Goal: Task Accomplishment & Management: Use online tool/utility

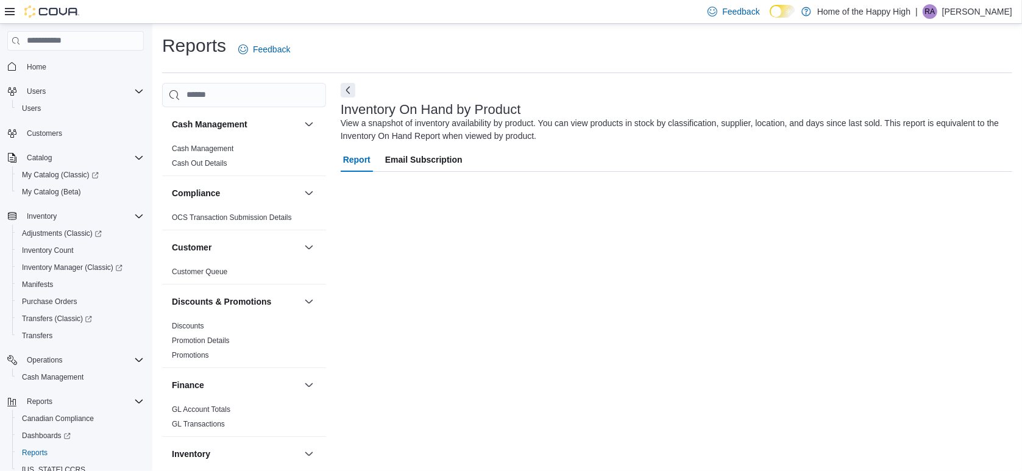
scroll to position [274, 0]
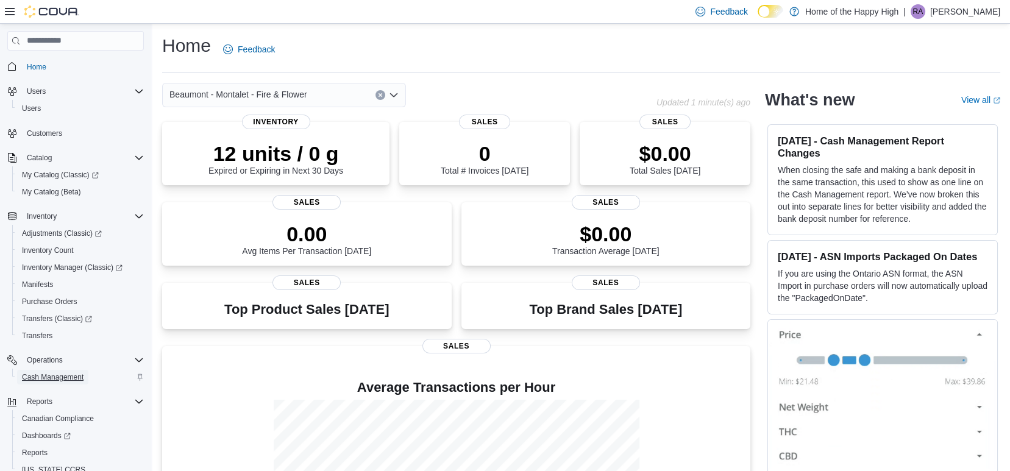
click at [55, 375] on span "Cash Management" at bounding box center [53, 377] width 62 height 10
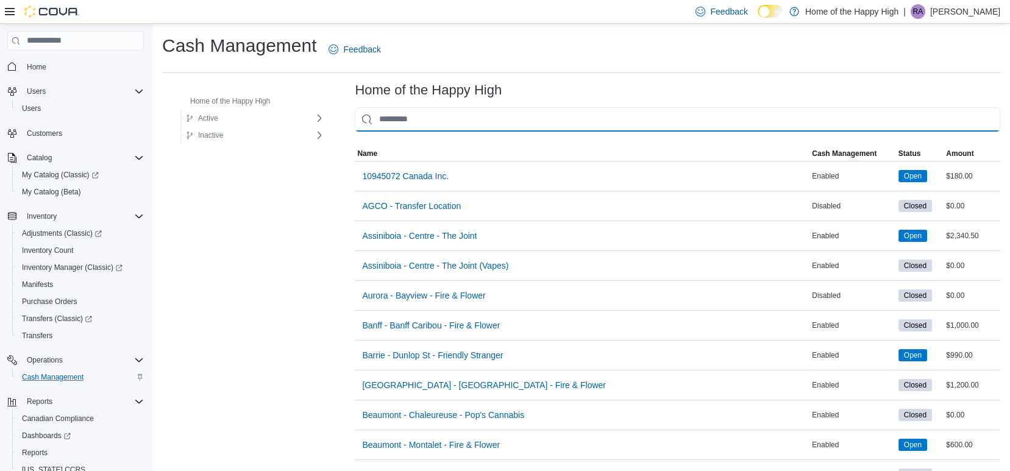
click at [517, 119] on input "This is a search bar. As you type, the results lower in the page will automatic…" at bounding box center [677, 119] width 645 height 24
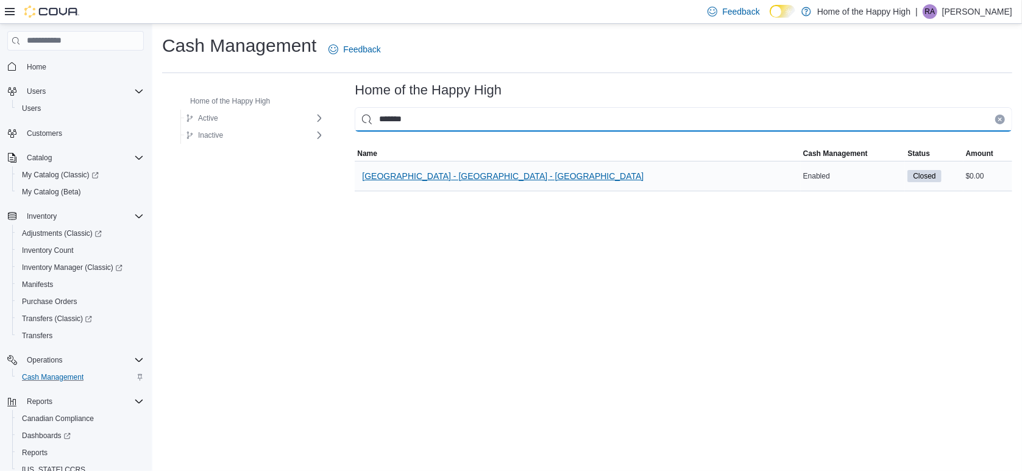
type input "*******"
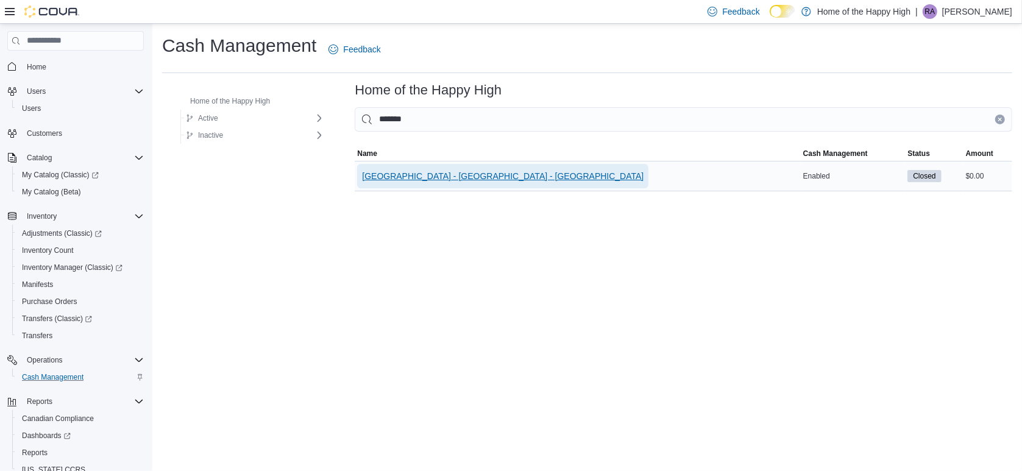
click at [487, 175] on span "Sherwood Park - Park Plaza - Pop's Cannabis" at bounding box center [503, 176] width 282 height 12
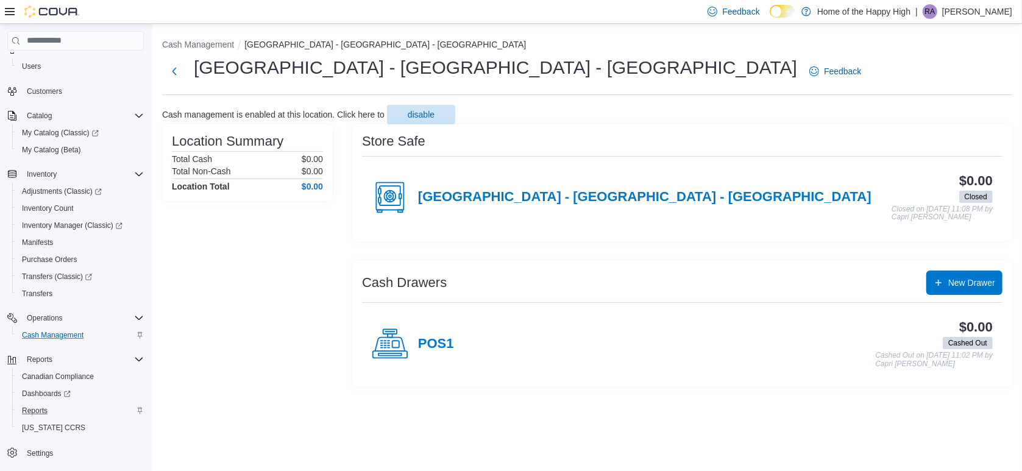
scroll to position [63, 0]
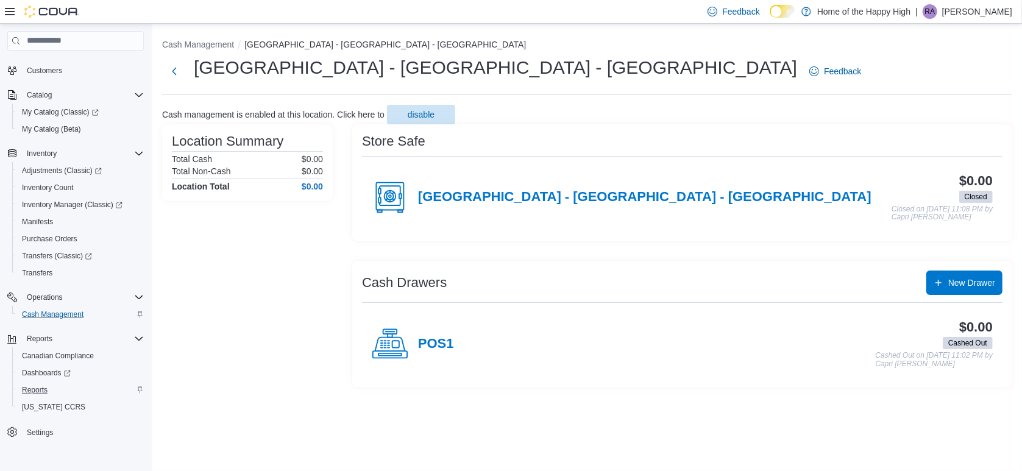
click at [60, 387] on div "Reports" at bounding box center [80, 390] width 127 height 15
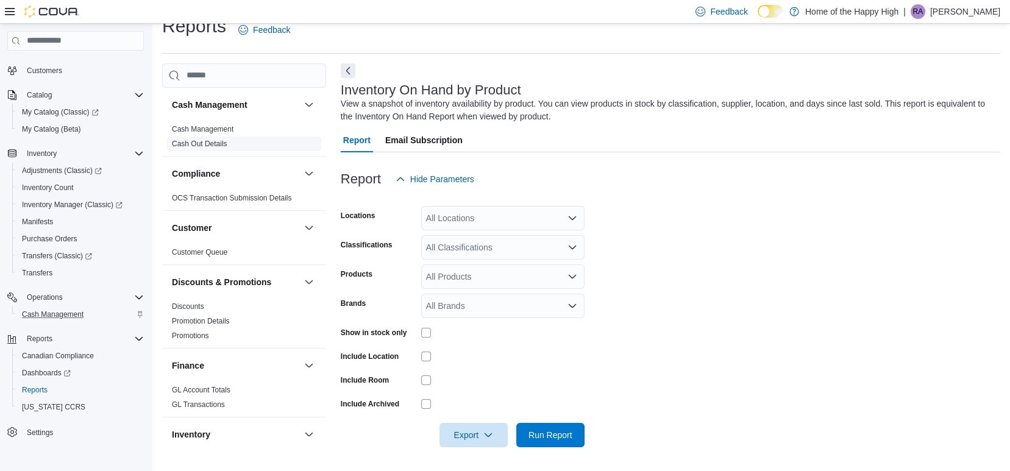
click at [216, 144] on link "Cash Out Details" at bounding box center [199, 144] width 55 height 9
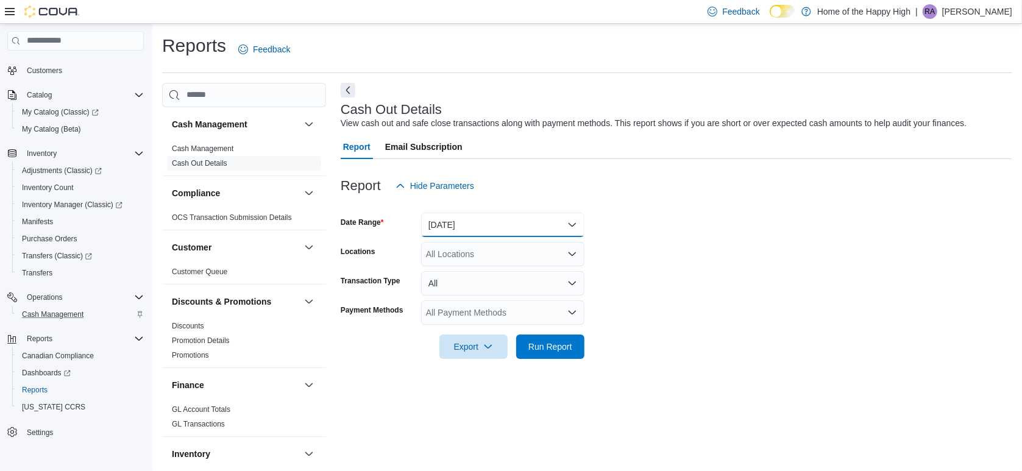
click at [507, 215] on button "Today" at bounding box center [502, 225] width 163 height 24
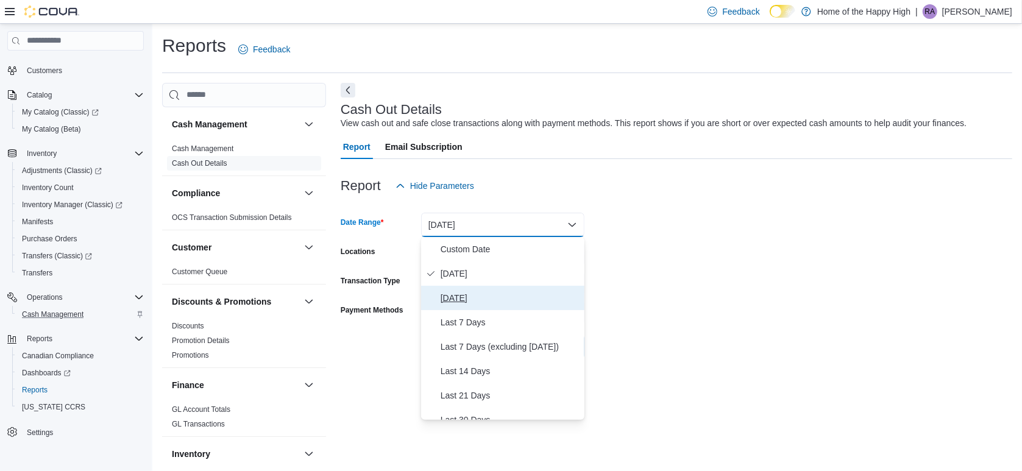
click at [483, 294] on span "Yesterday" at bounding box center [510, 298] width 139 height 15
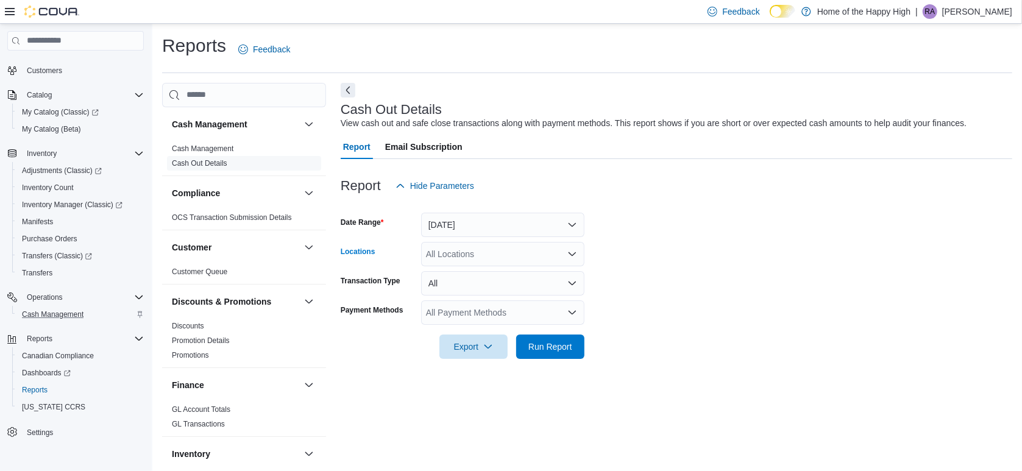
click at [487, 251] on div "All Locations" at bounding box center [502, 254] width 163 height 24
type input "*******"
click at [516, 271] on span "Sherwood Park - Park Plaza - Pop's Cannabis" at bounding box center [607, 275] width 282 height 12
click at [675, 319] on form "Date Range Yesterday Locations Sherwood Park - Park Plaza - Pop's Cannabis Tran…" at bounding box center [676, 278] width 671 height 161
click at [559, 335] on span "Run Report" at bounding box center [550, 346] width 54 height 24
